Goal: Use online tool/utility: Utilize a website feature to perform a specific function

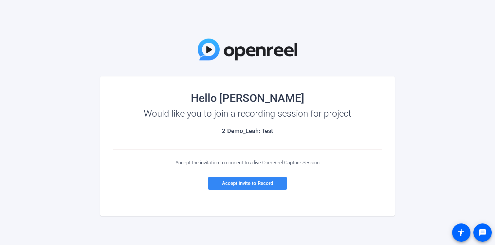
click at [252, 186] on span at bounding box center [247, 184] width 79 height 16
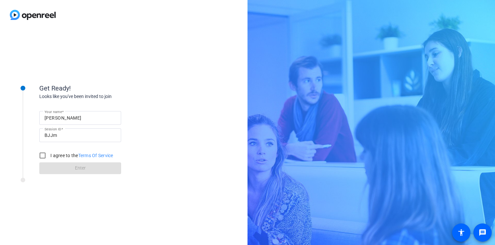
click at [55, 156] on label "I agree to the Terms Of Service" at bounding box center [81, 155] width 64 height 7
click at [49, 156] on input "I agree to the Terms Of Service" at bounding box center [42, 155] width 13 height 13
checkbox input "true"
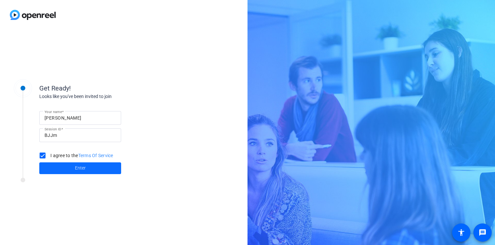
click at [58, 166] on span at bounding box center [80, 169] width 82 height 16
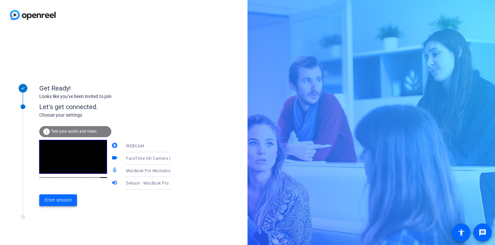
click at [70, 200] on span "Enter session" at bounding box center [57, 200] width 27 height 7
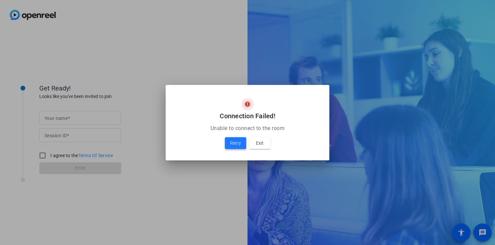
click at [234, 143] on span "Retry" at bounding box center [235, 143] width 11 height 8
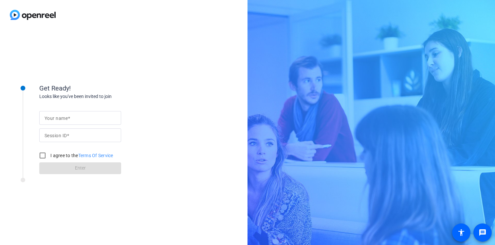
click at [87, 117] on input "Your name" at bounding box center [79, 118] width 71 height 8
type input "Daniel"
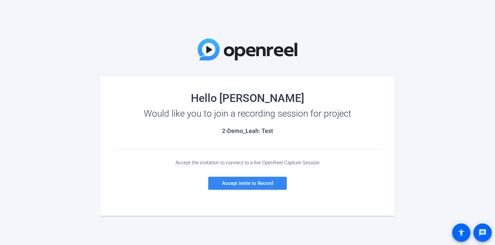
click at [264, 186] on span "Accept invite to Record" at bounding box center [247, 184] width 51 height 6
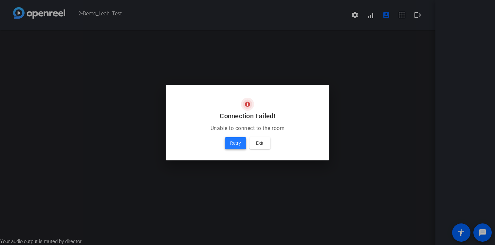
click at [235, 145] on span "Retry" at bounding box center [235, 143] width 11 height 8
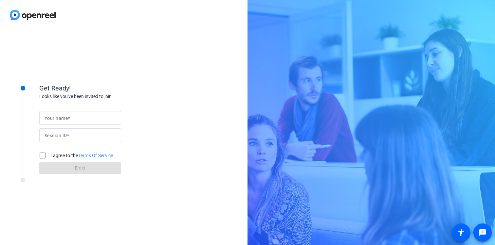
click at [89, 114] on div at bounding box center [79, 118] width 71 height 14
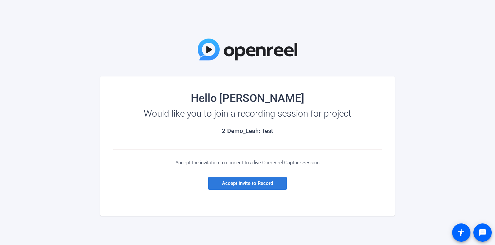
click at [272, 180] on span at bounding box center [247, 184] width 79 height 16
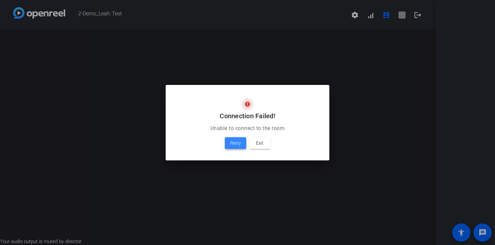
click at [238, 146] on span "Retry" at bounding box center [235, 143] width 11 height 8
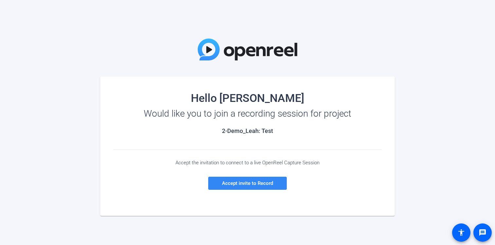
click at [232, 181] on span "Accept invite to Record" at bounding box center [247, 184] width 51 height 6
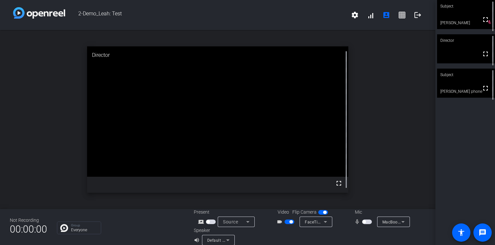
scroll to position [8, 0]
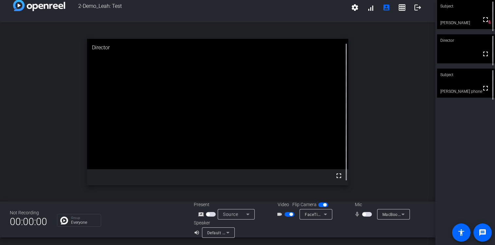
click at [366, 215] on span "button" at bounding box center [367, 214] width 10 height 5
click at [362, 217] on mat-slide-toggle at bounding box center [367, 214] width 11 height 7
click at [365, 213] on span "button" at bounding box center [367, 214] width 10 height 5
click at [233, 214] on span "Source" at bounding box center [230, 214] width 15 height 5
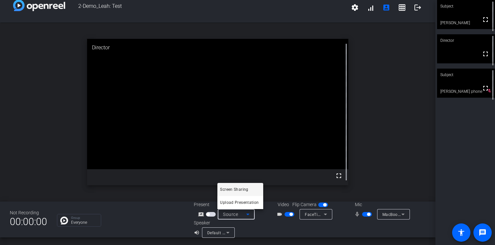
click at [241, 191] on span "Screen Sharing" at bounding box center [234, 190] width 28 height 8
